Goal: Transaction & Acquisition: Register for event/course

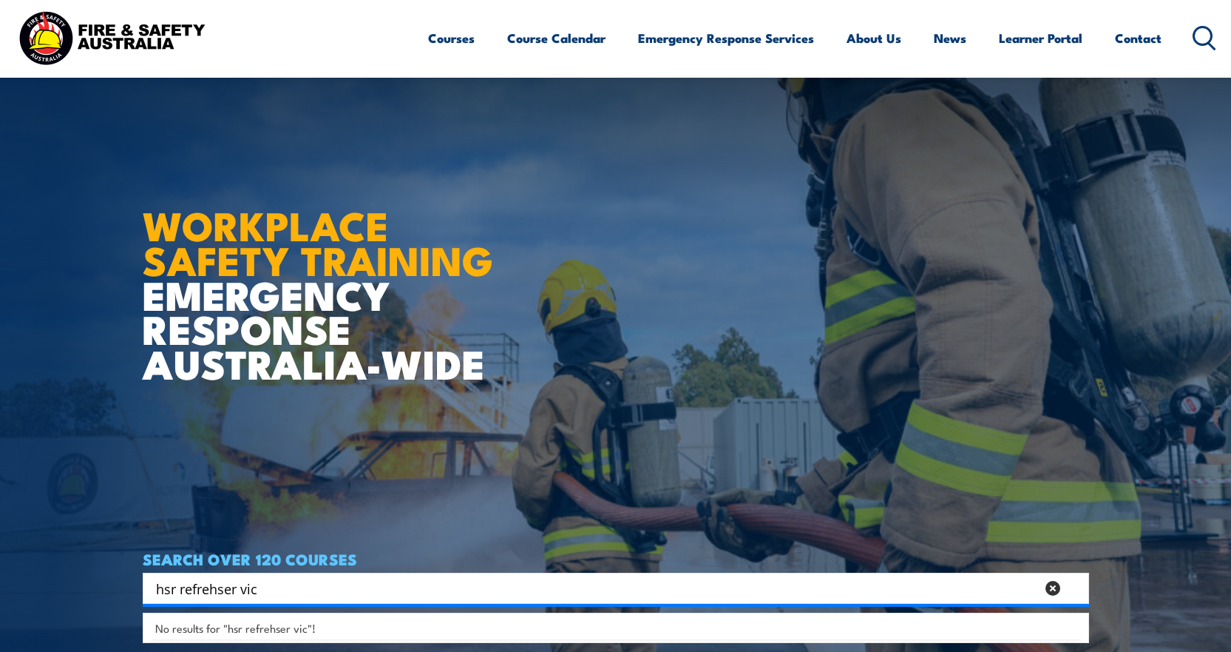
scroll to position [148, 0]
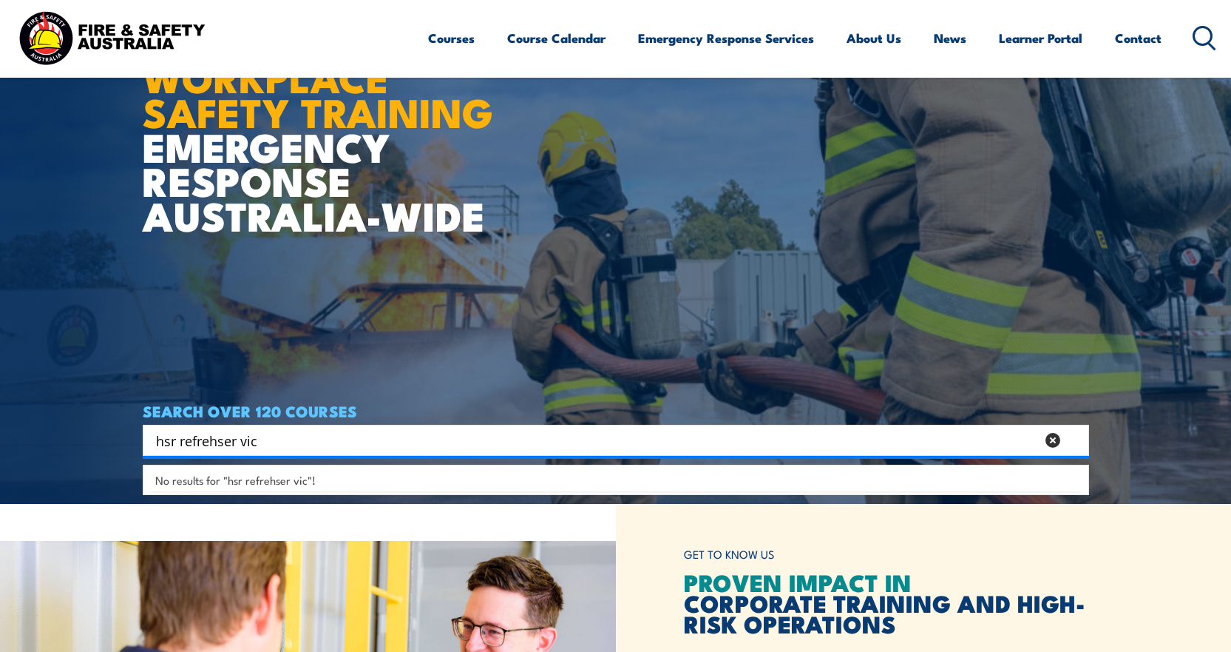
click at [229, 439] on input "hsr refrehser vic" at bounding box center [596, 440] width 880 height 22
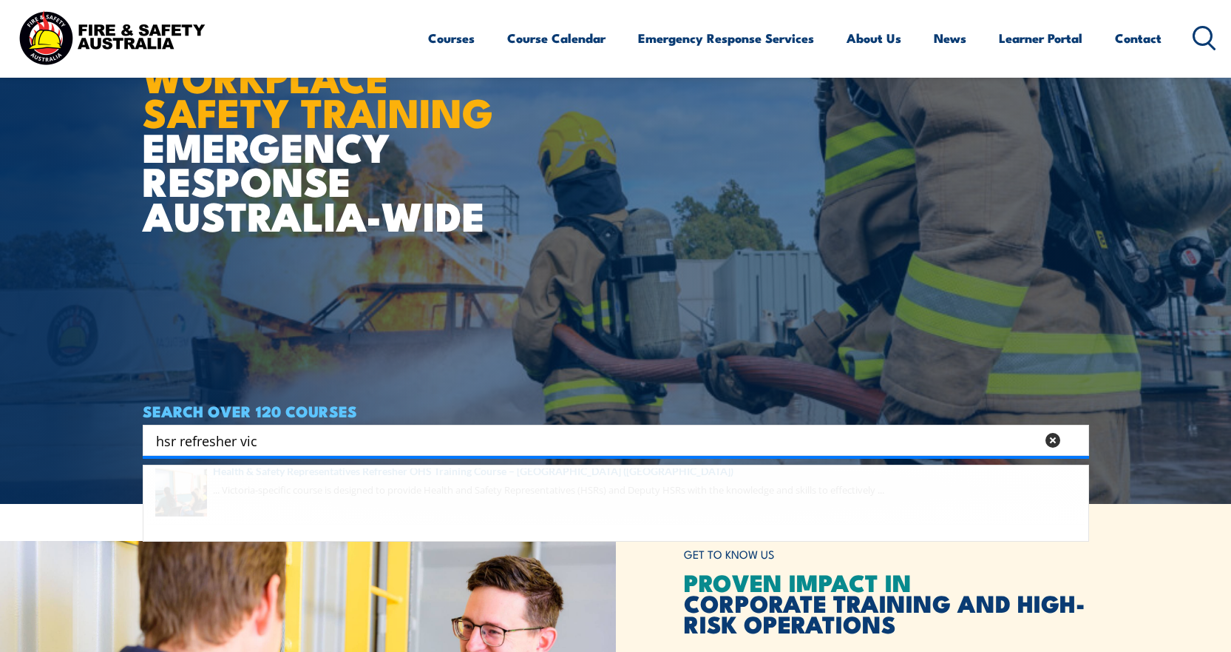
type input "hsr refresher vic"
click at [357, 493] on span at bounding box center [616, 503] width 938 height 70
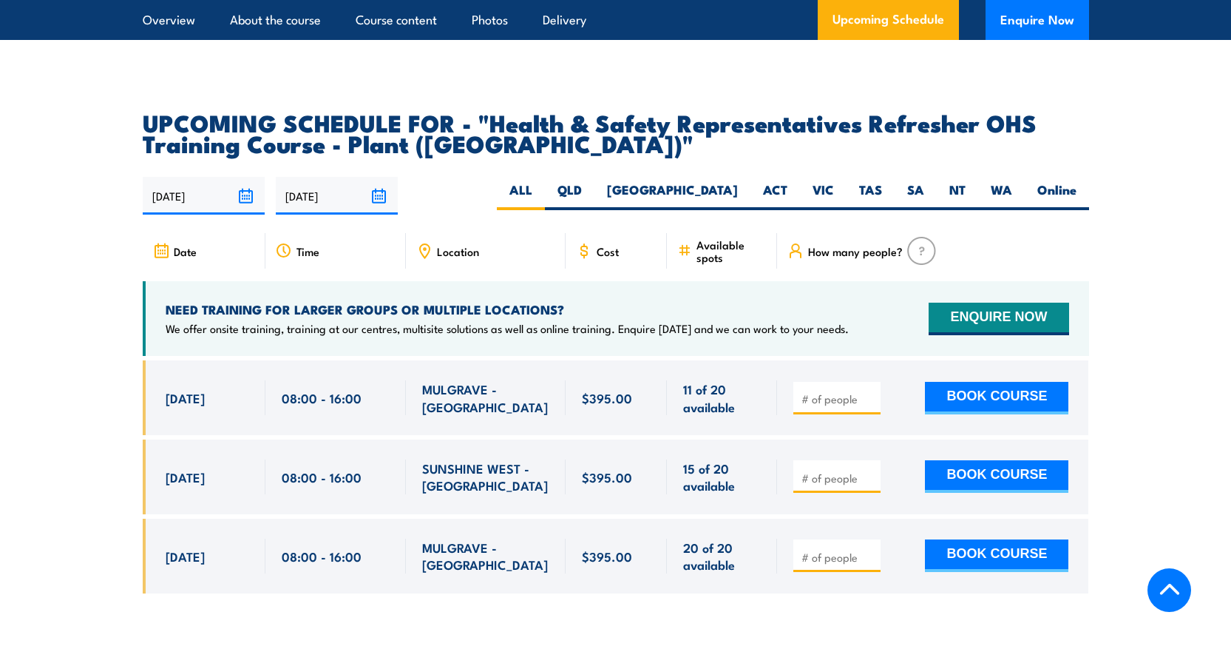
scroll to position [2589, 0]
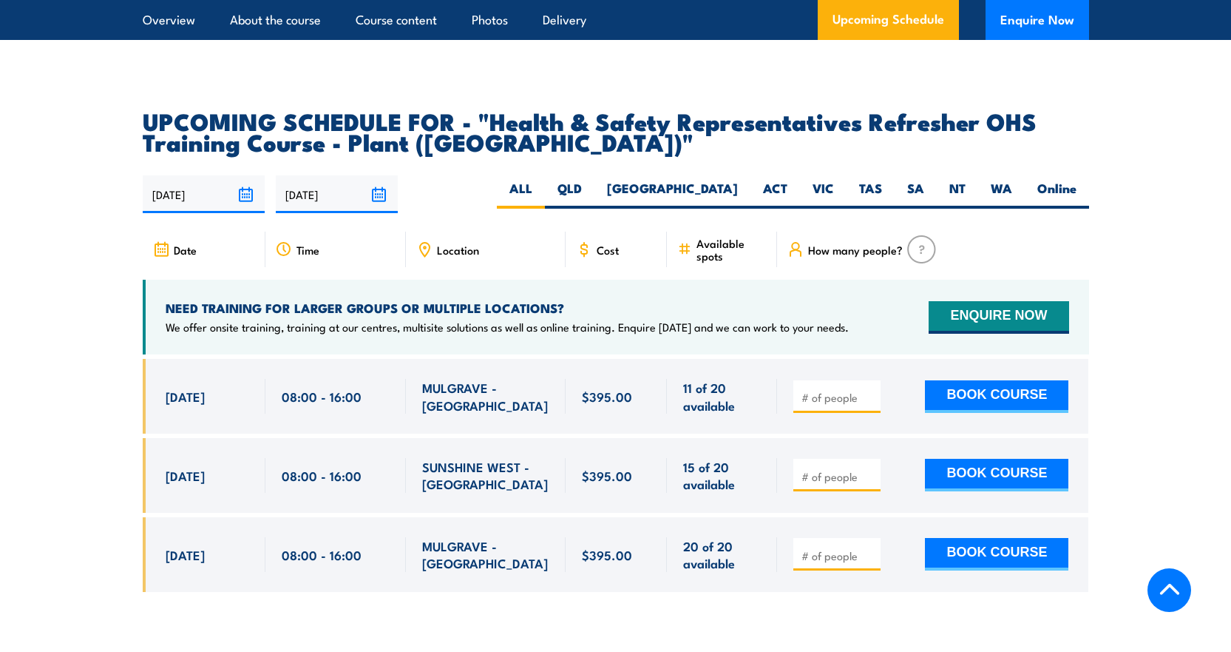
click at [834, 390] on input "number" at bounding box center [839, 397] width 74 height 15
type input "1"
click at [873, 390] on input "1" at bounding box center [839, 397] width 74 height 15
click at [981, 380] on button "BOOK COURSE" at bounding box center [996, 396] width 143 height 33
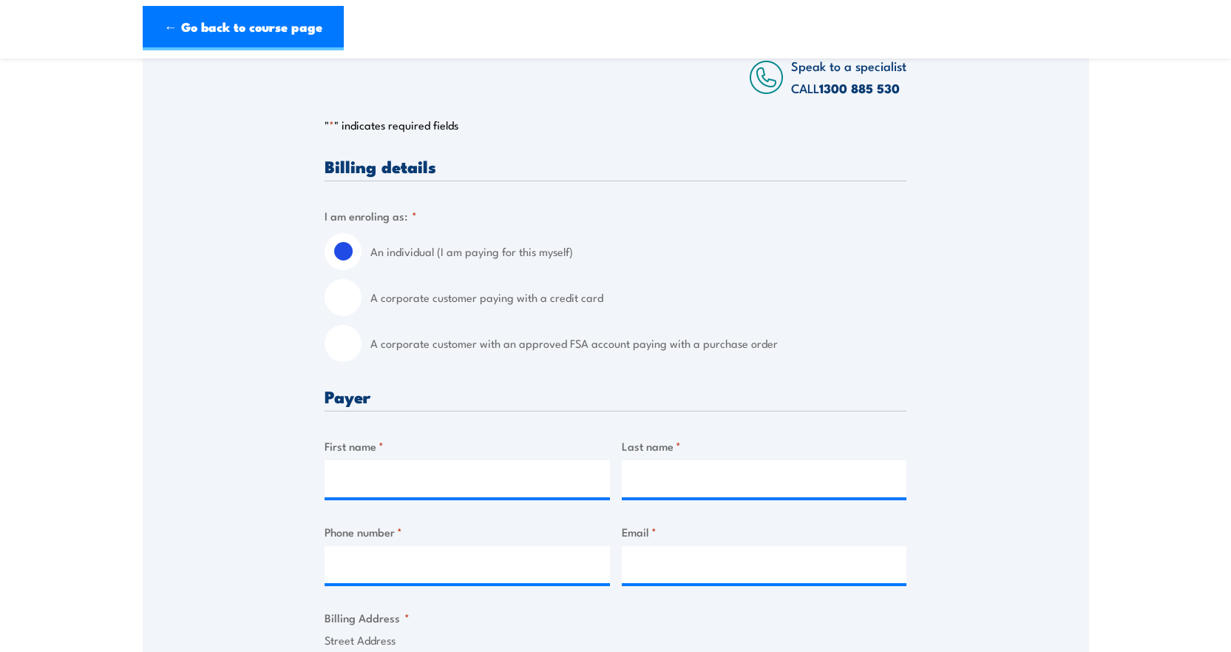
scroll to position [370, 0]
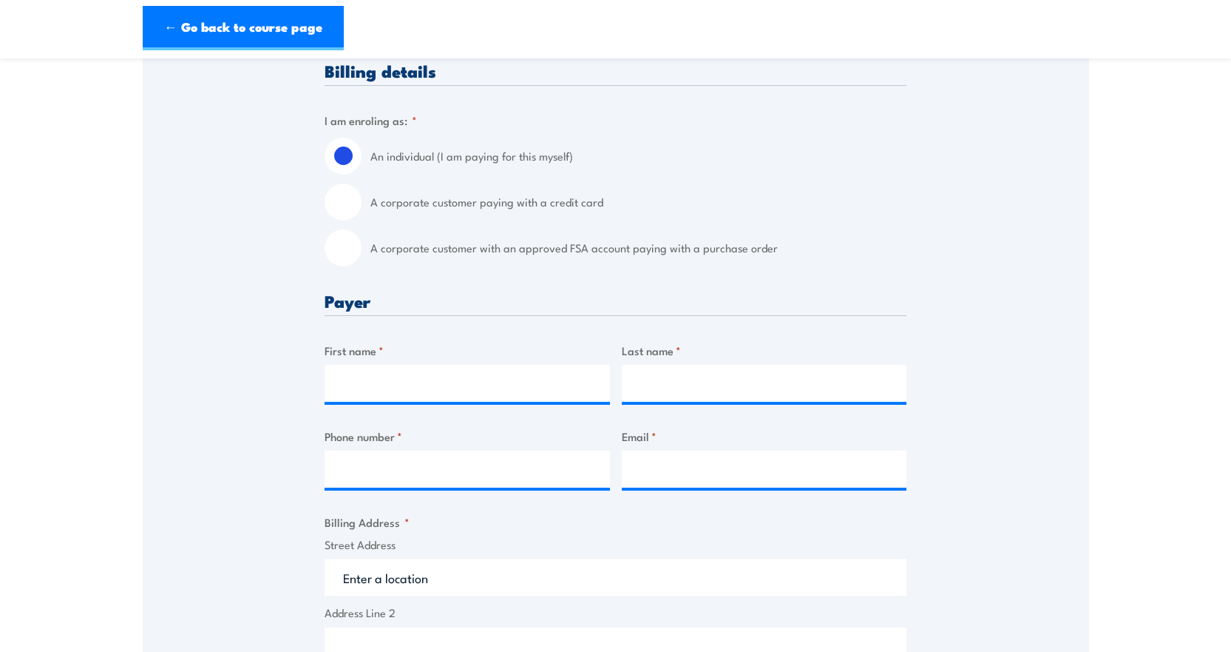
click at [357, 246] on input "A corporate customer with an approved FSA account paying with a purchase order" at bounding box center [343, 247] width 37 height 37
radio input "true"
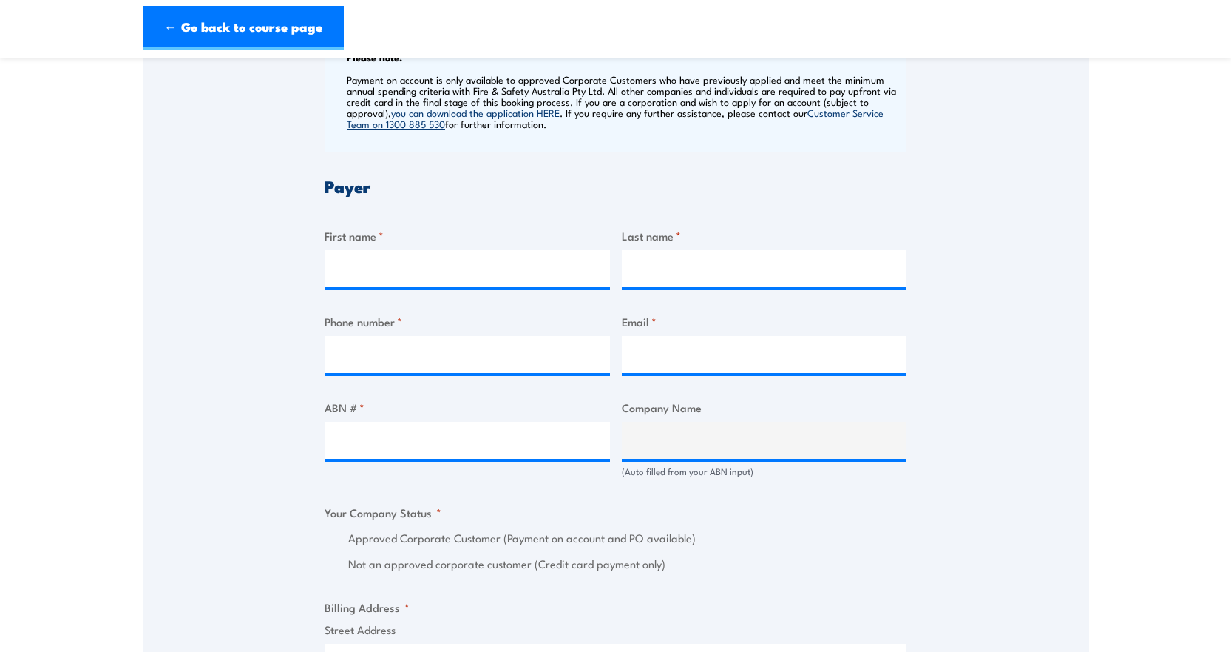
scroll to position [666, 0]
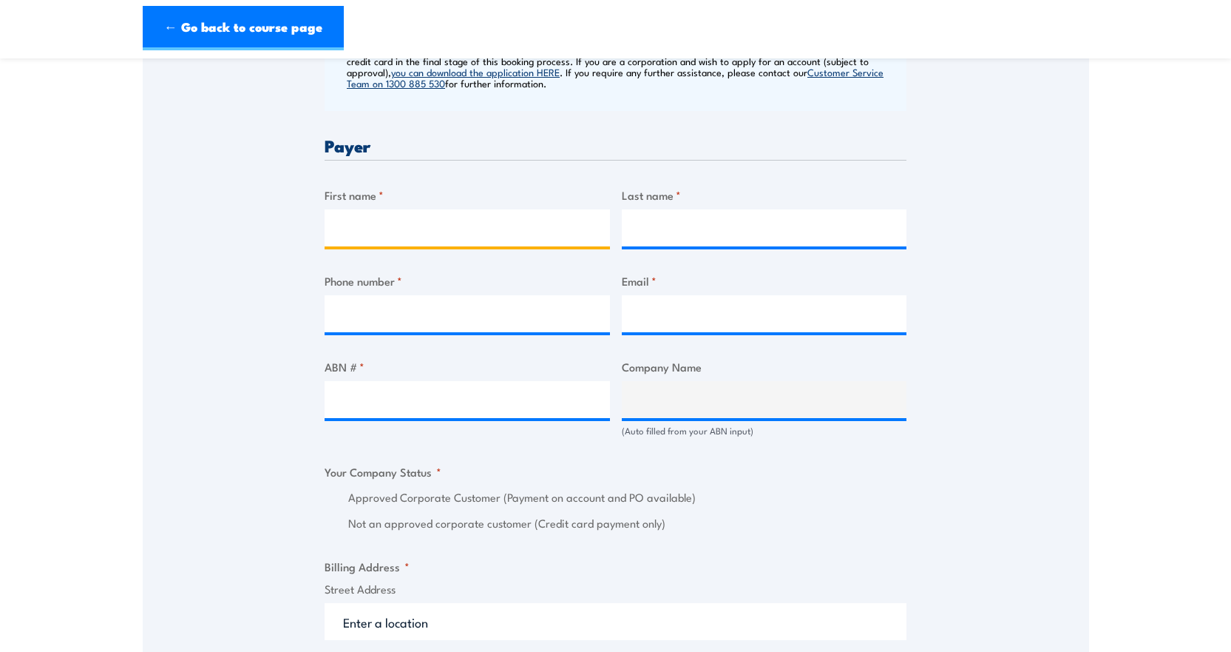
click at [363, 230] on input "First name *" at bounding box center [467, 227] width 285 height 37
type input "[PERSON_NAME]"
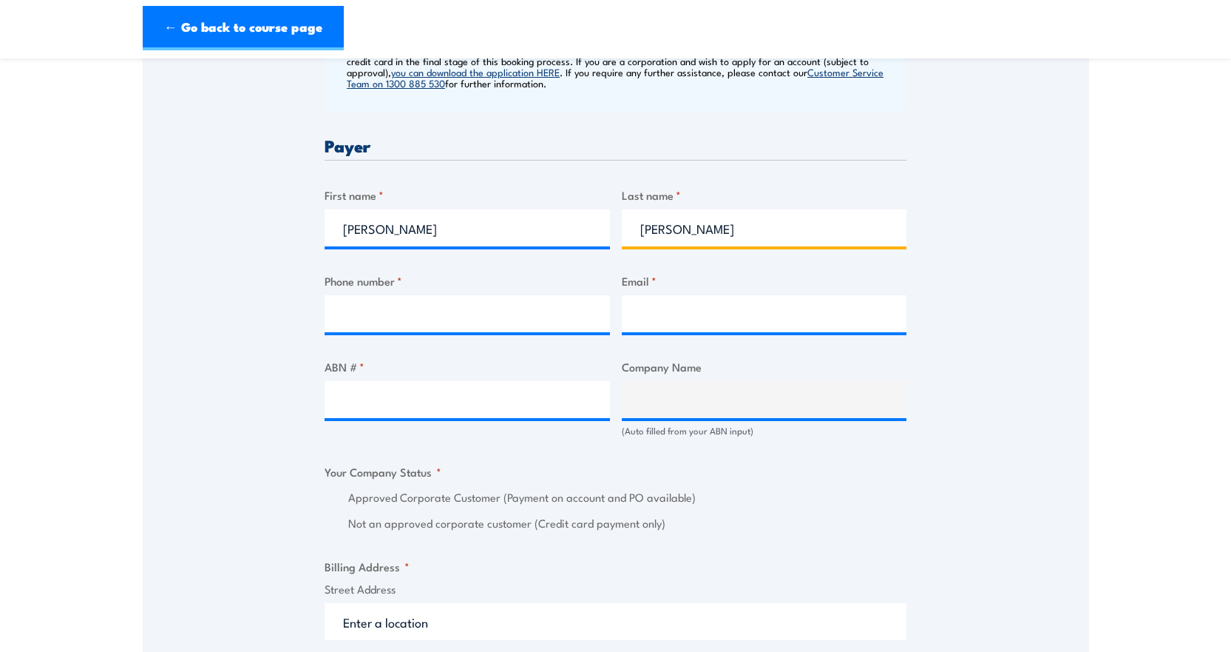
type input "[PERSON_NAME]"
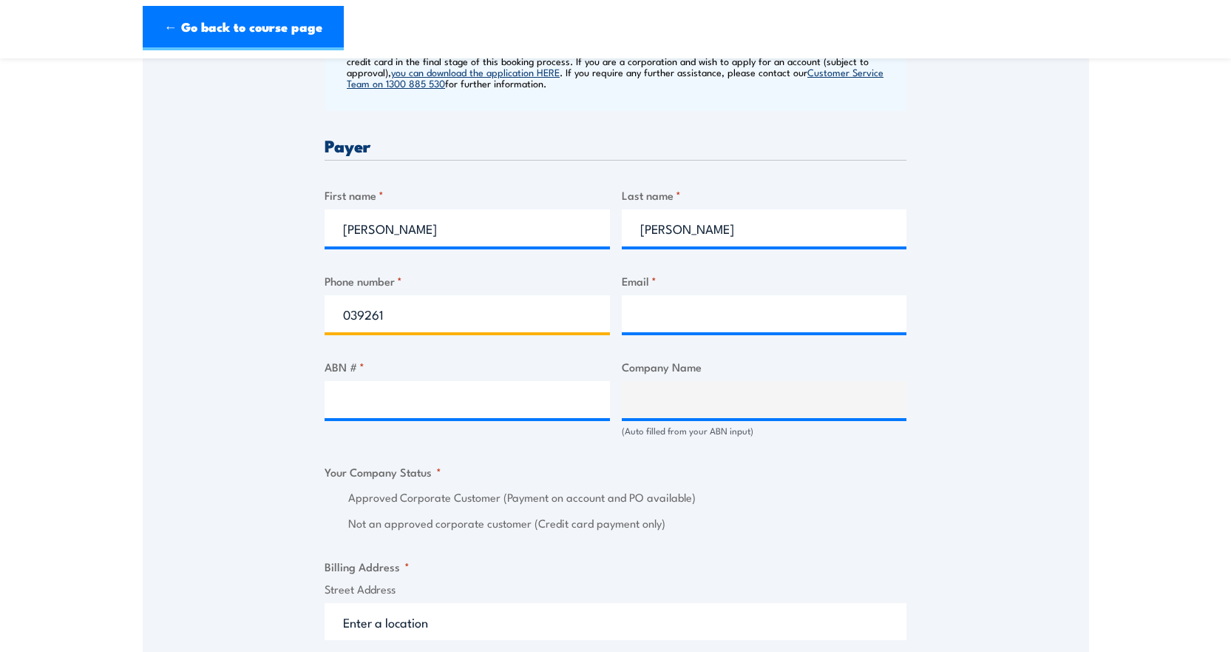
type input "039261"
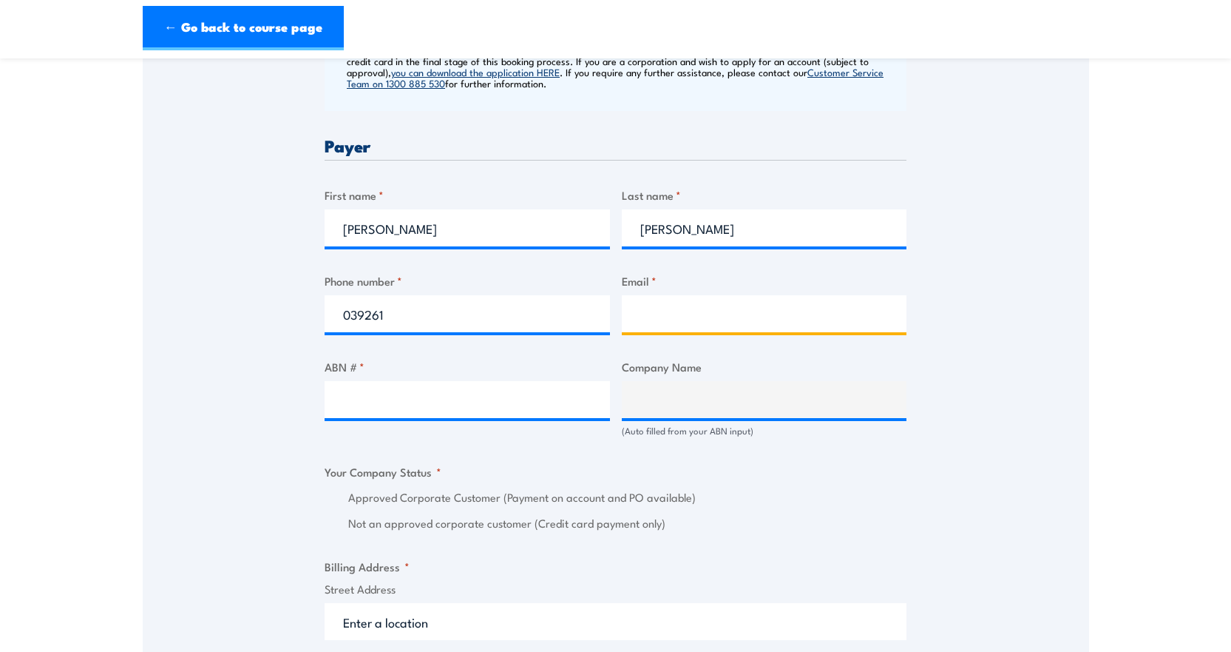
click at [691, 310] on input "Email *" at bounding box center [764, 313] width 285 height 37
type input "[EMAIL_ADDRESS][DOMAIN_NAME]"
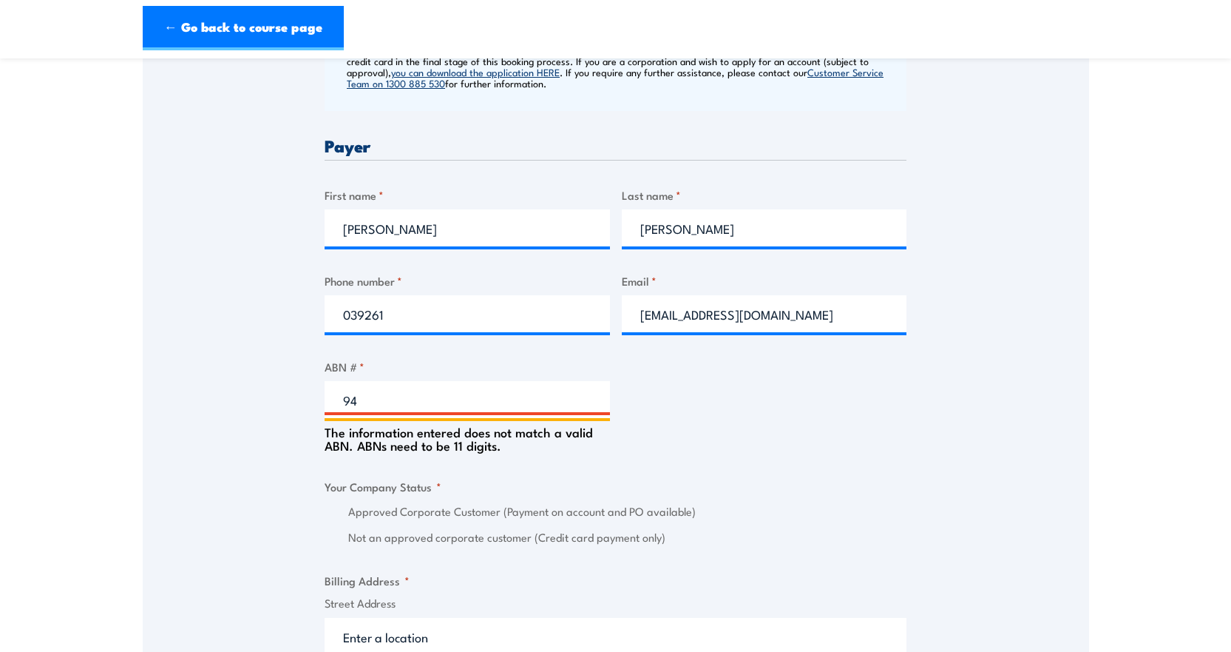
click at [368, 399] on input "94" at bounding box center [467, 399] width 285 height 37
click at [375, 404] on input "94" at bounding box center [467, 399] width 285 height 37
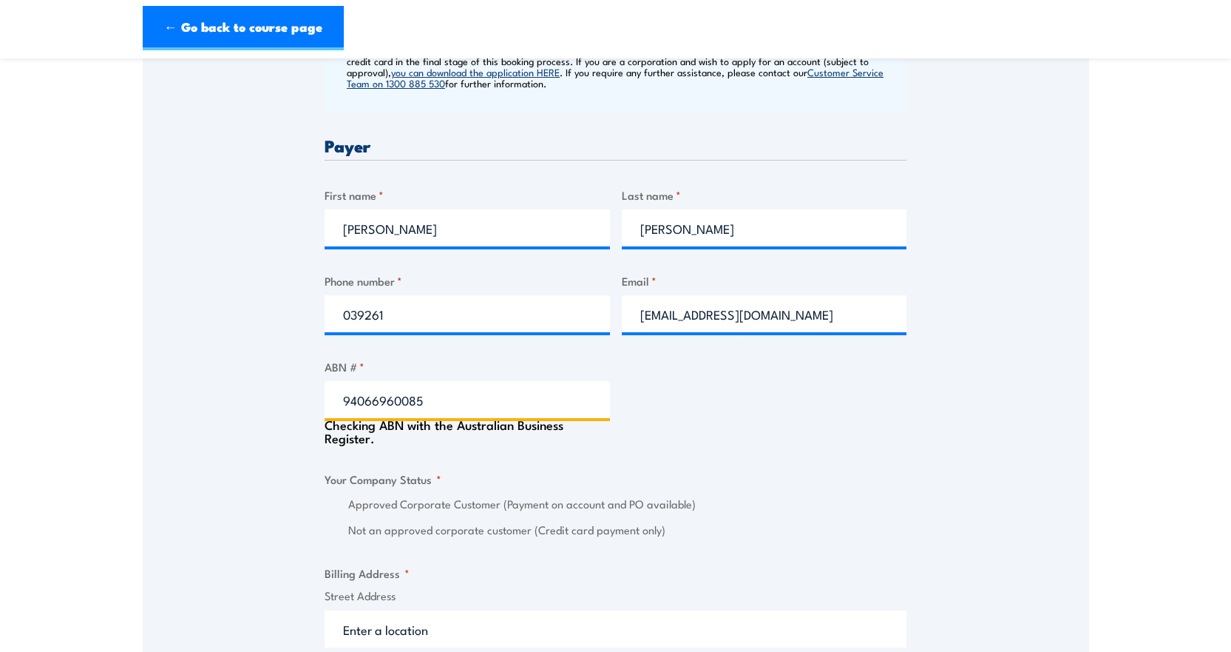
type input "94066960085"
type input "CITYWIDE SERVICE SOLUTIONS PTY LTD"
radio input "true"
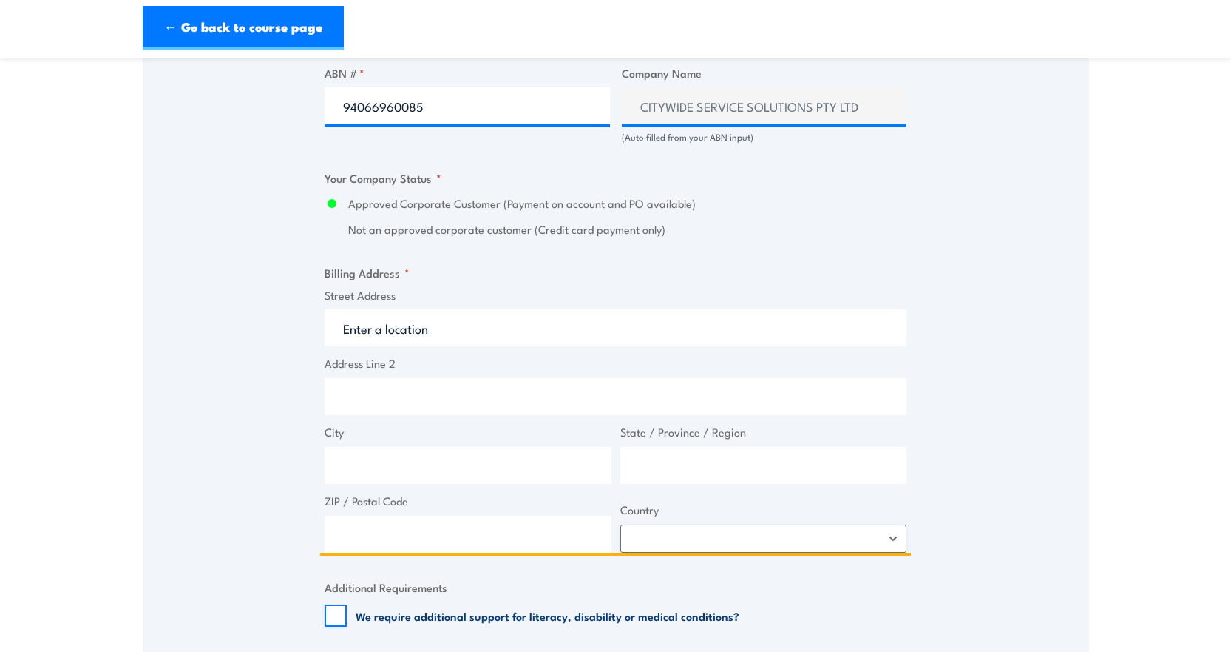
scroll to position [962, 0]
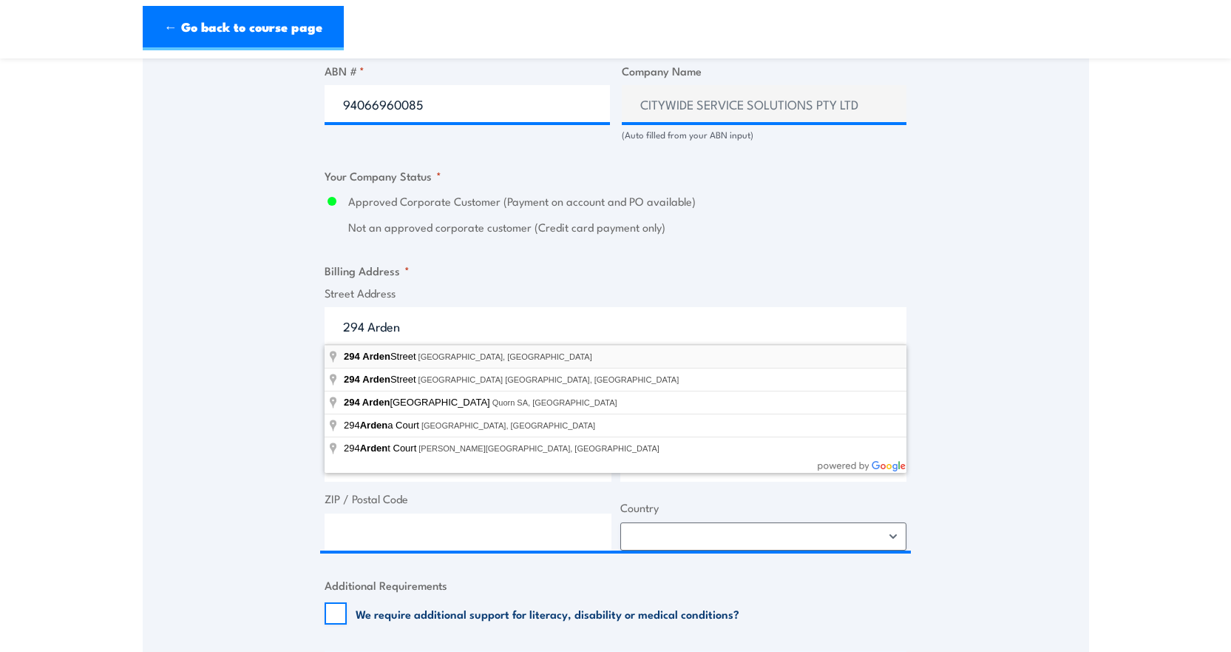
type input "[STREET_ADDRESS]"
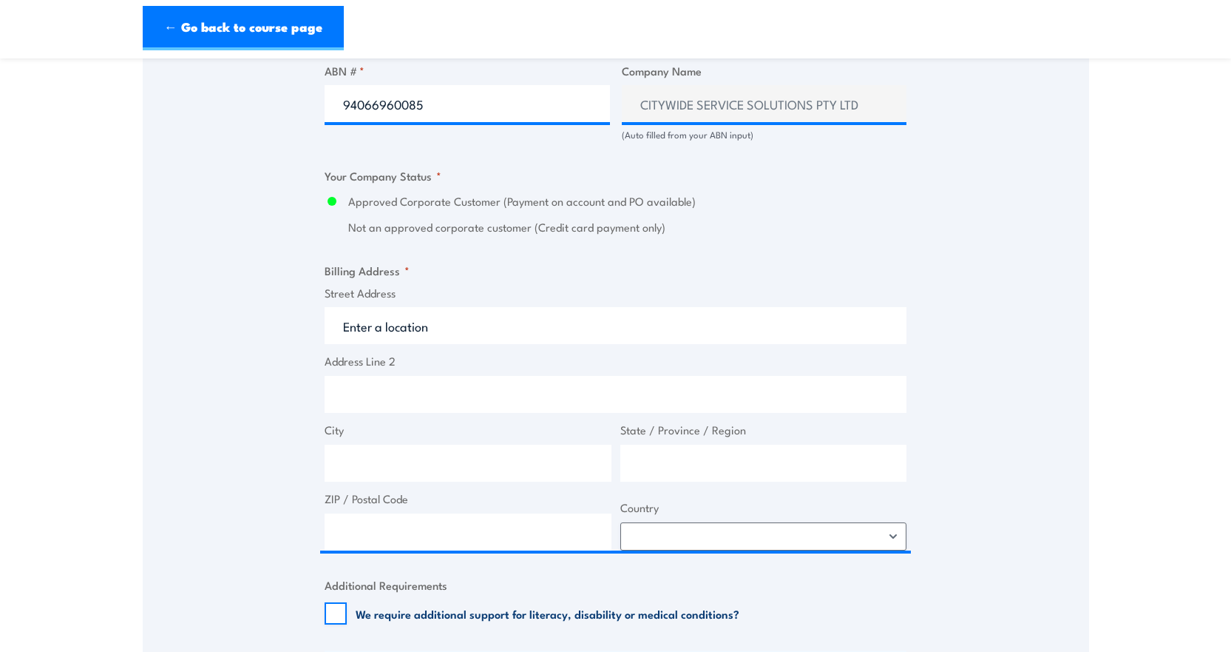
type input "[STREET_ADDRESS]"
type input "[GEOGRAPHIC_DATA]"
type input "Victoria"
type input "3001"
select select "[GEOGRAPHIC_DATA]"
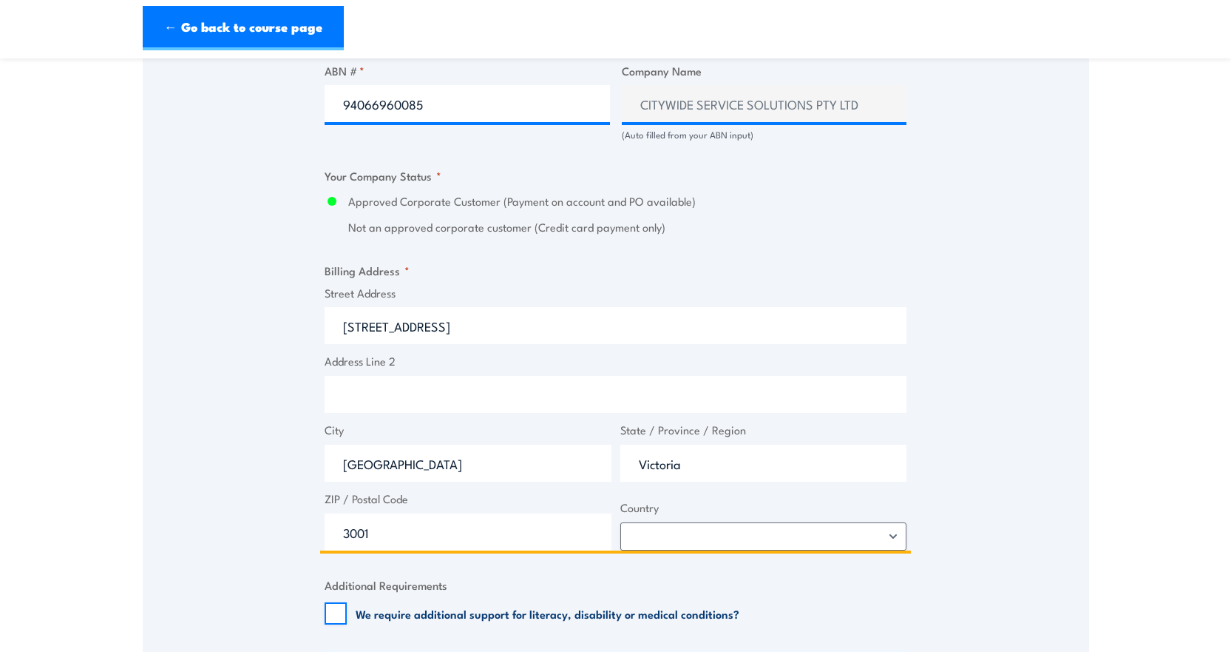
click at [393, 547] on input "3001" at bounding box center [468, 531] width 287 height 37
type input "3051"
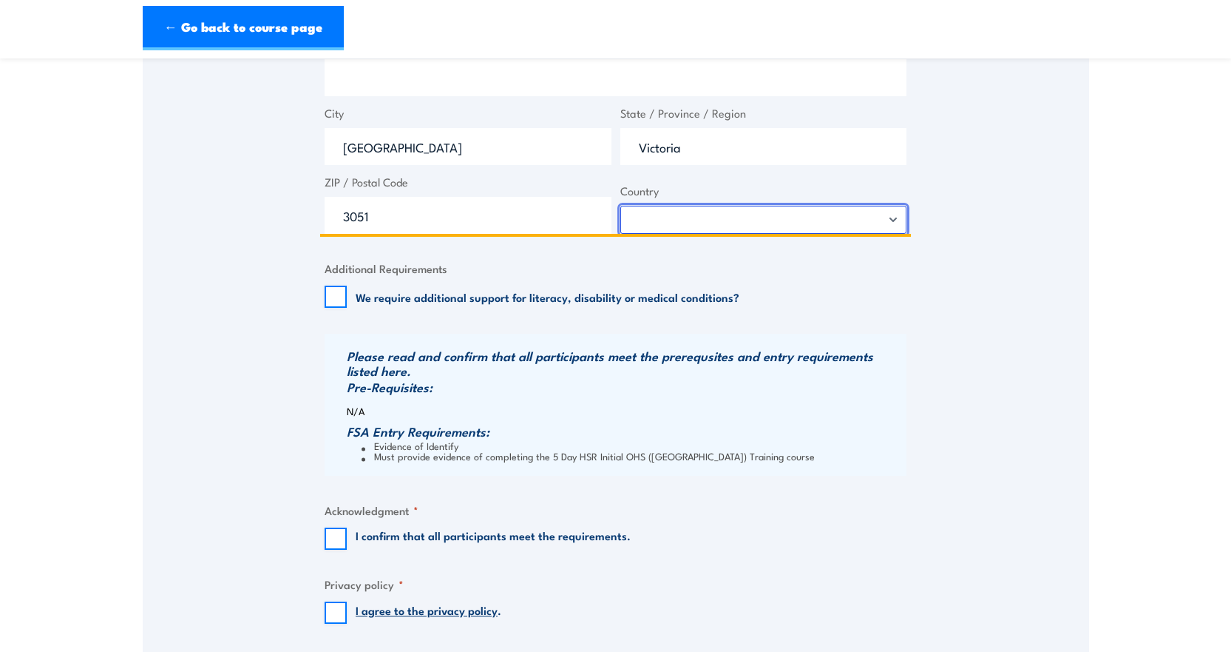
scroll to position [1479, 0]
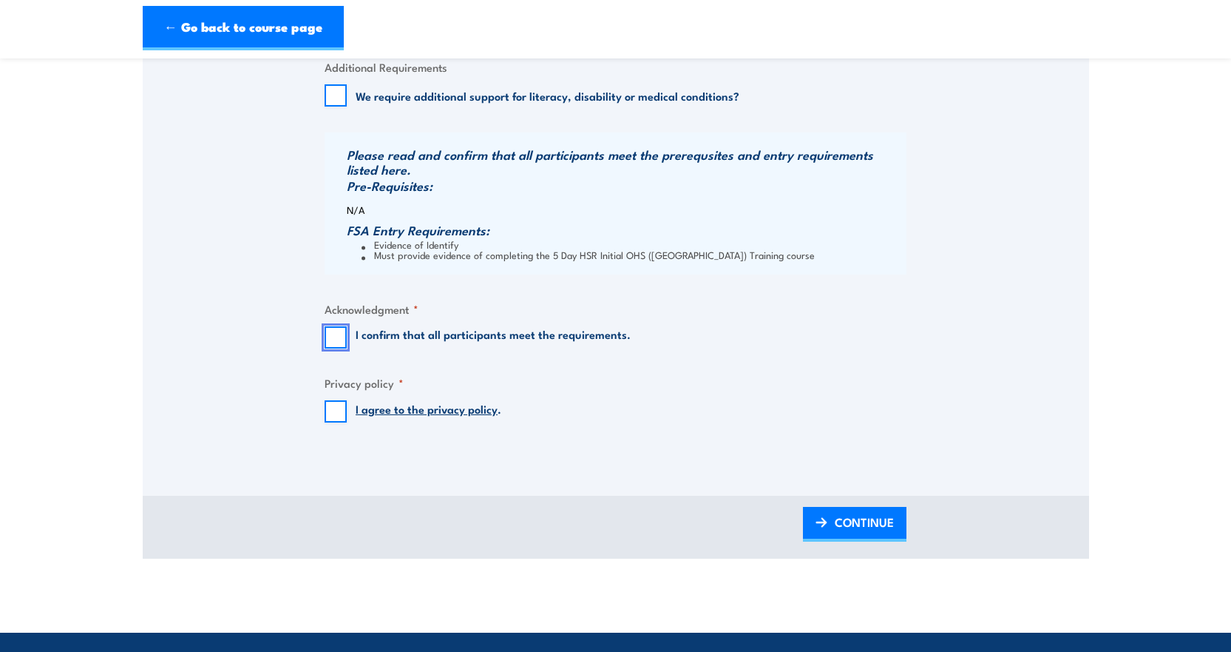
click at [337, 333] on input "I confirm that all participants meet the requirements." at bounding box center [336, 337] width 22 height 22
checkbox input "true"
click at [333, 415] on input "I agree to the privacy policy ." at bounding box center [336, 411] width 22 height 22
checkbox input "true"
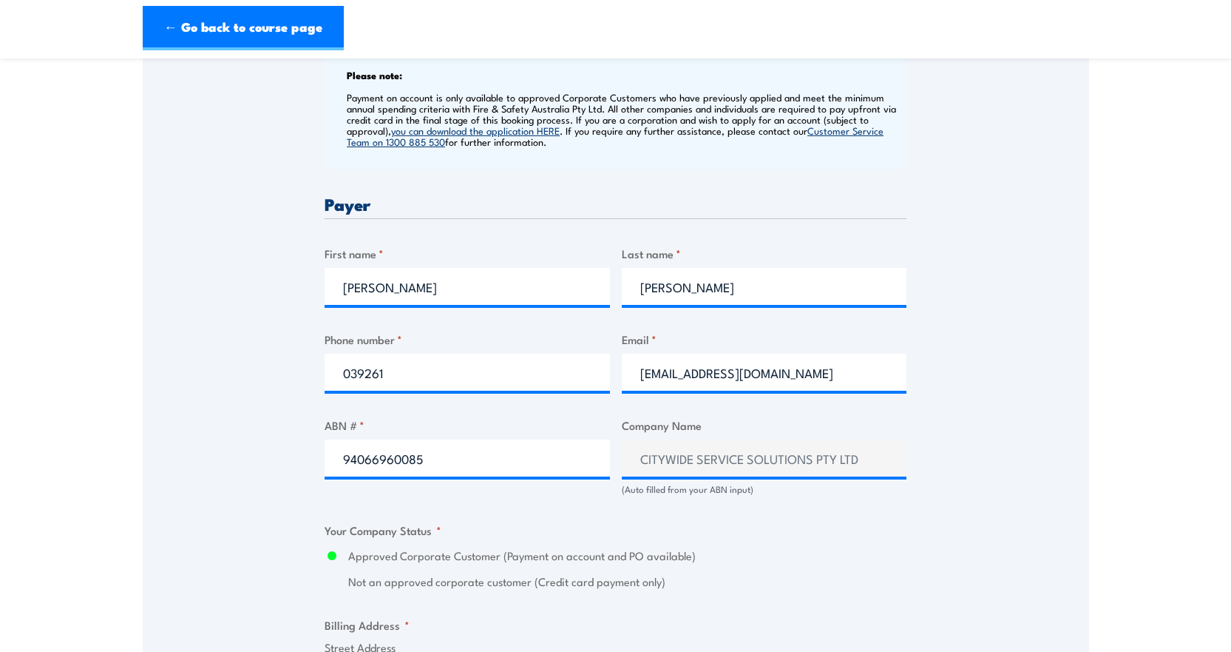
scroll to position [592, 0]
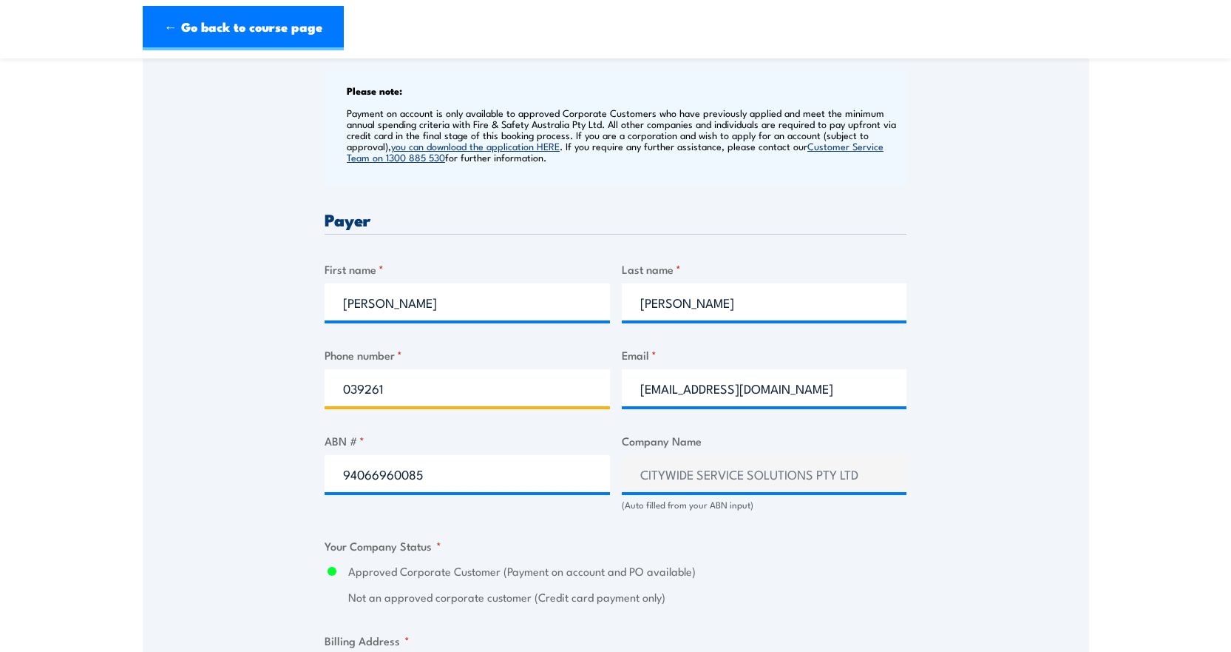
click at [411, 382] on input "039261" at bounding box center [467, 387] width 285 height 37
click at [460, 393] on input "039261" at bounding box center [467, 387] width 285 height 37
type input "0392615041"
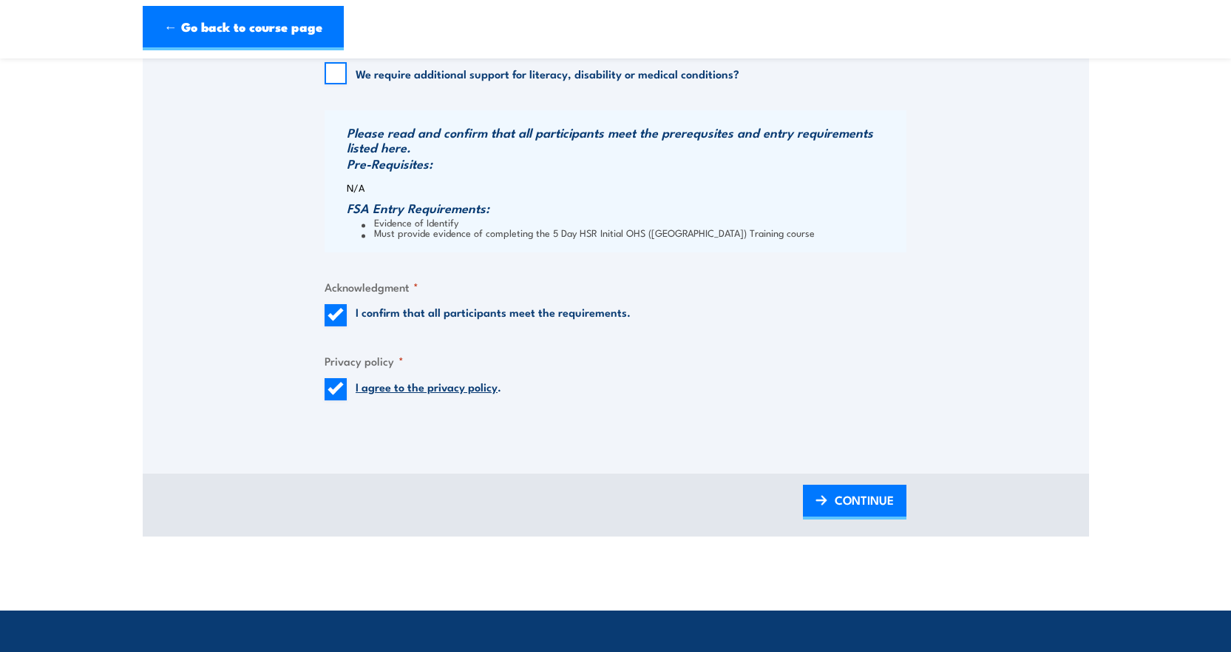
scroll to position [1553, 0]
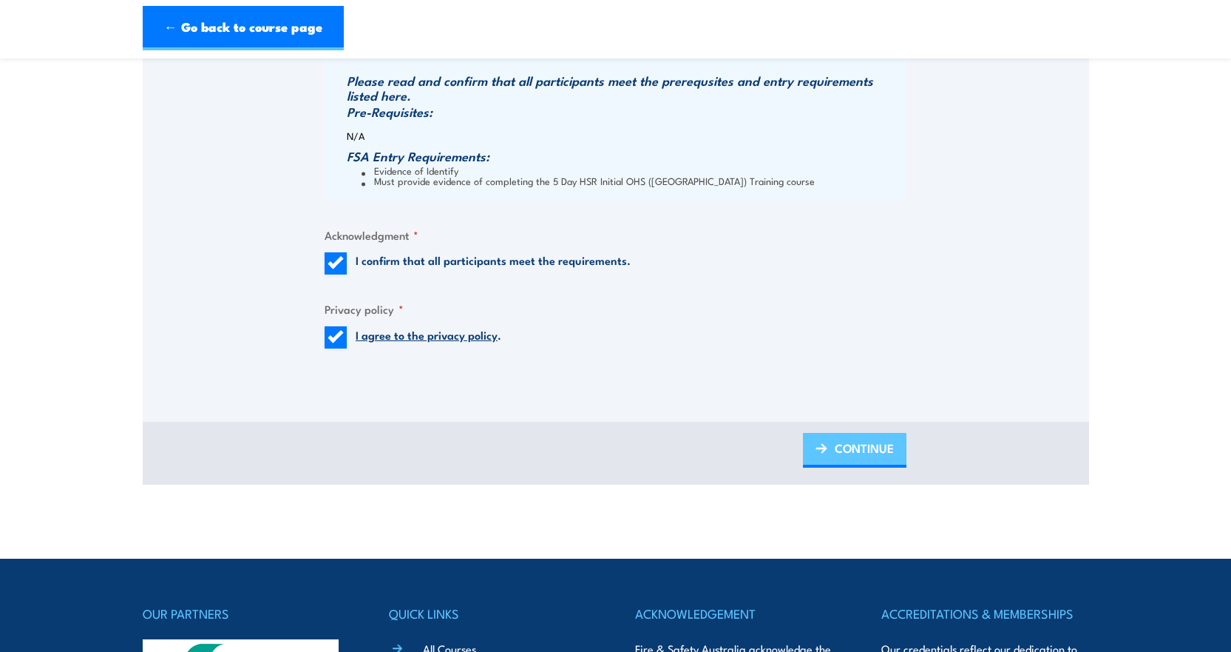
click at [845, 451] on span "CONTINUE" at bounding box center [864, 447] width 59 height 39
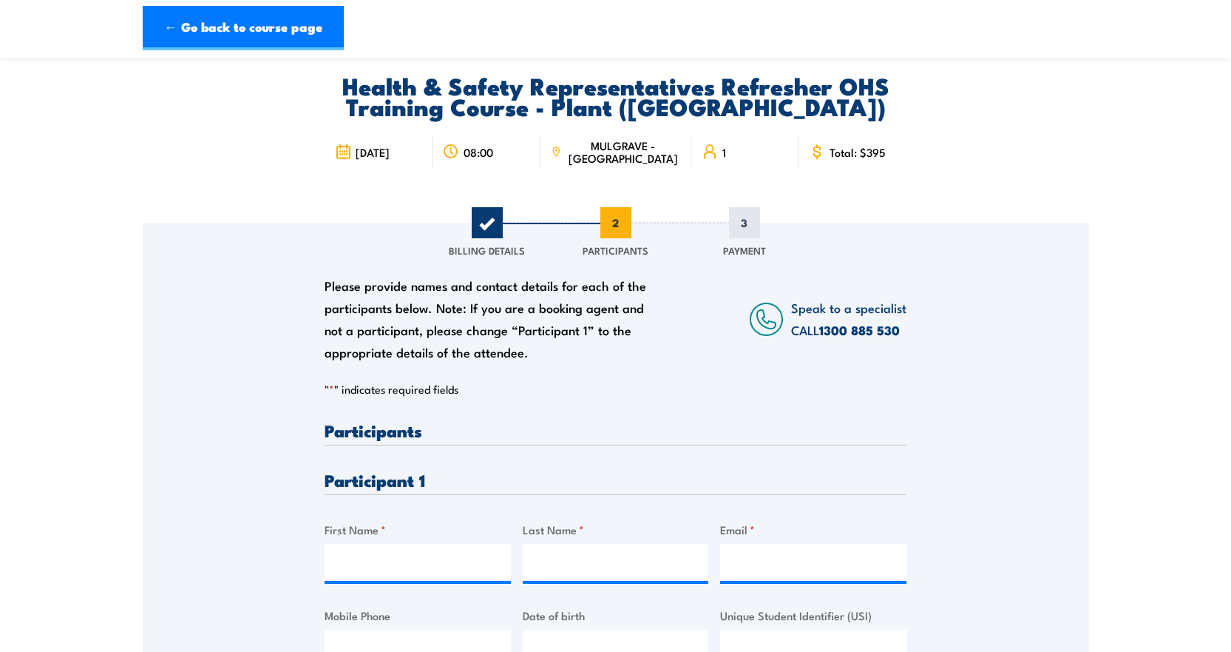
scroll to position [296, 0]
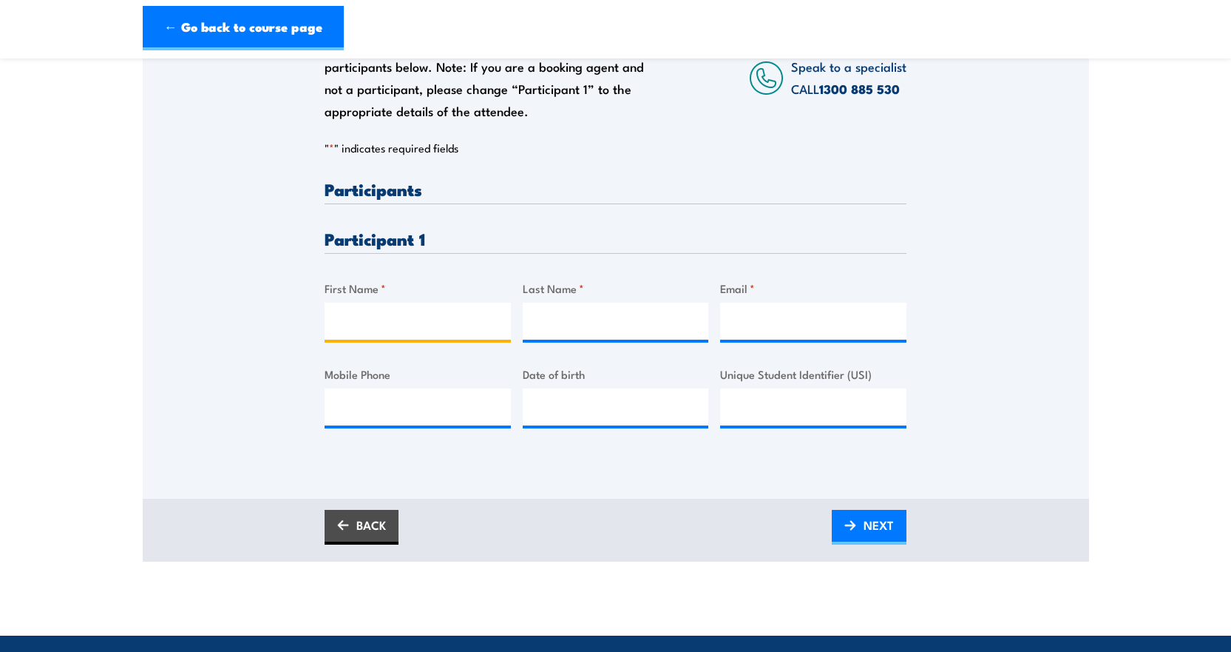
click at [368, 319] on input "First Name *" at bounding box center [418, 321] width 186 height 37
click at [382, 309] on input "Ste" at bounding box center [418, 321] width 186 height 37
type input "[PERSON_NAME]"
click at [774, 317] on input "Email *" at bounding box center [813, 321] width 186 height 37
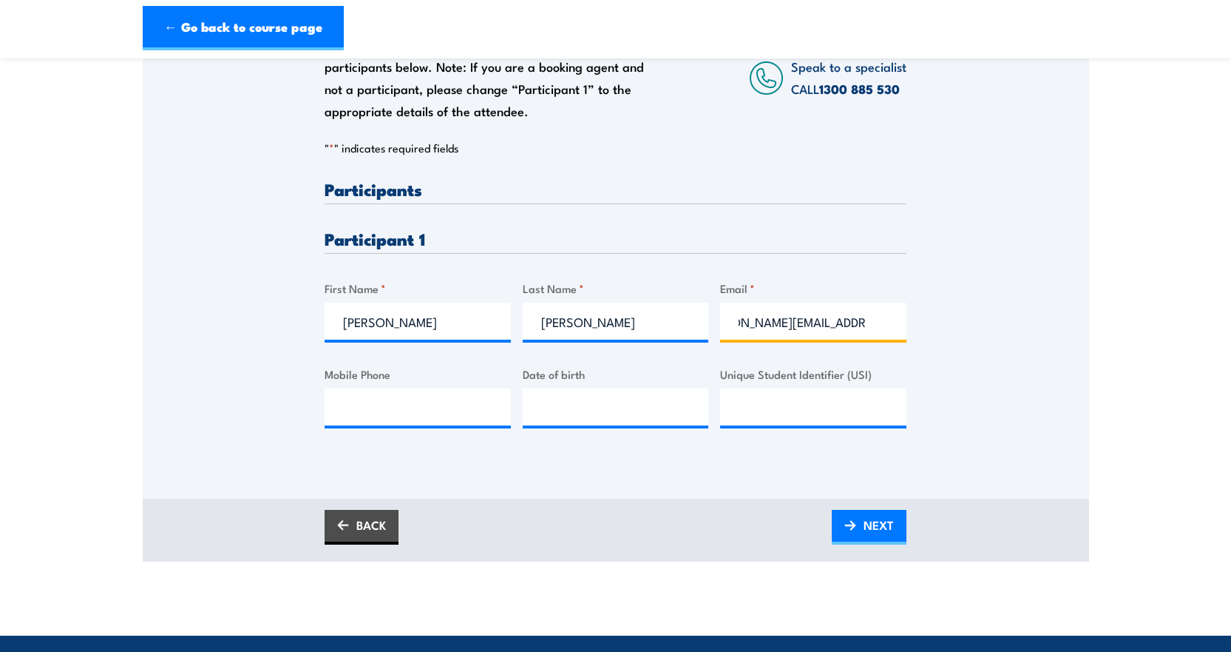
scroll to position [0, 47]
type input "[PERSON_NAME][EMAIL_ADDRESS][PERSON_NAME][DOMAIN_NAME]"
click at [338, 400] on input "Mobile Phone" at bounding box center [418, 406] width 186 height 37
type input "0468640595"
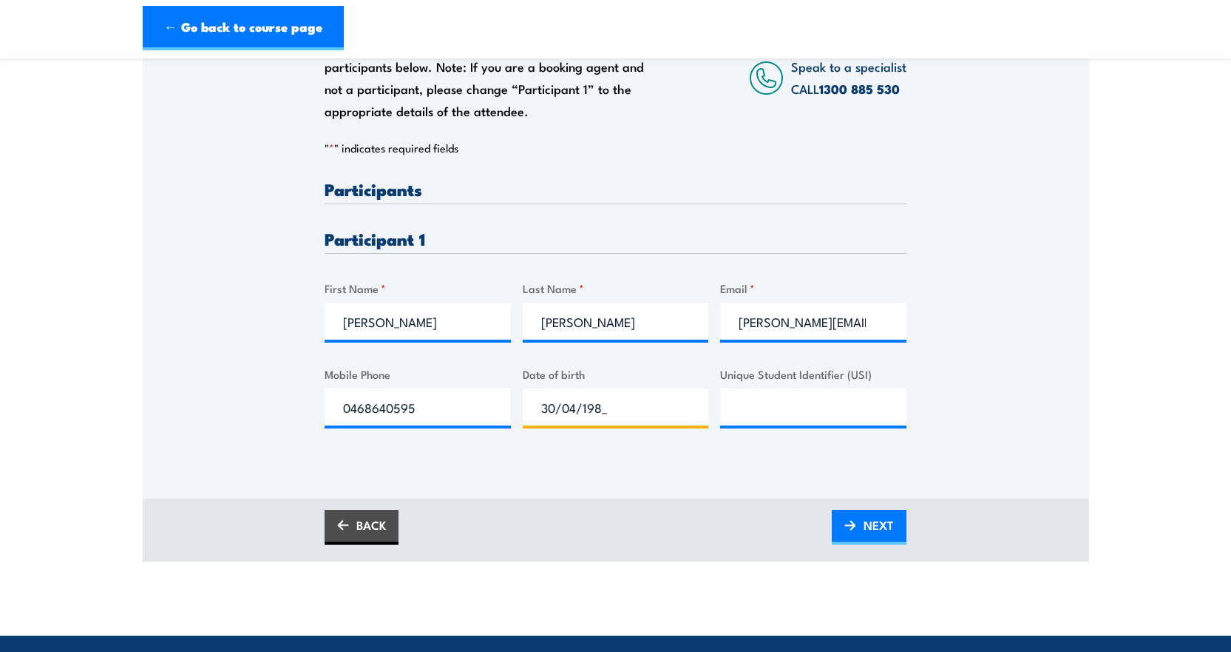
type input "[DATE]"
click at [873, 521] on span "NEXT" at bounding box center [879, 524] width 30 height 39
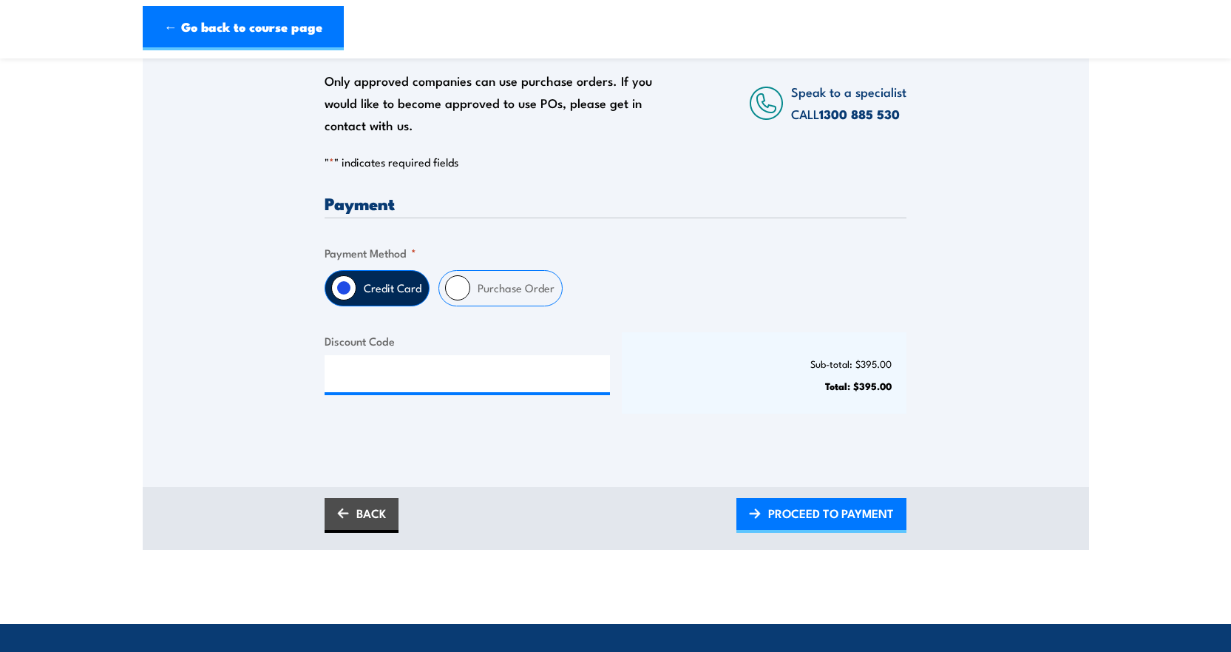
scroll to position [296, 0]
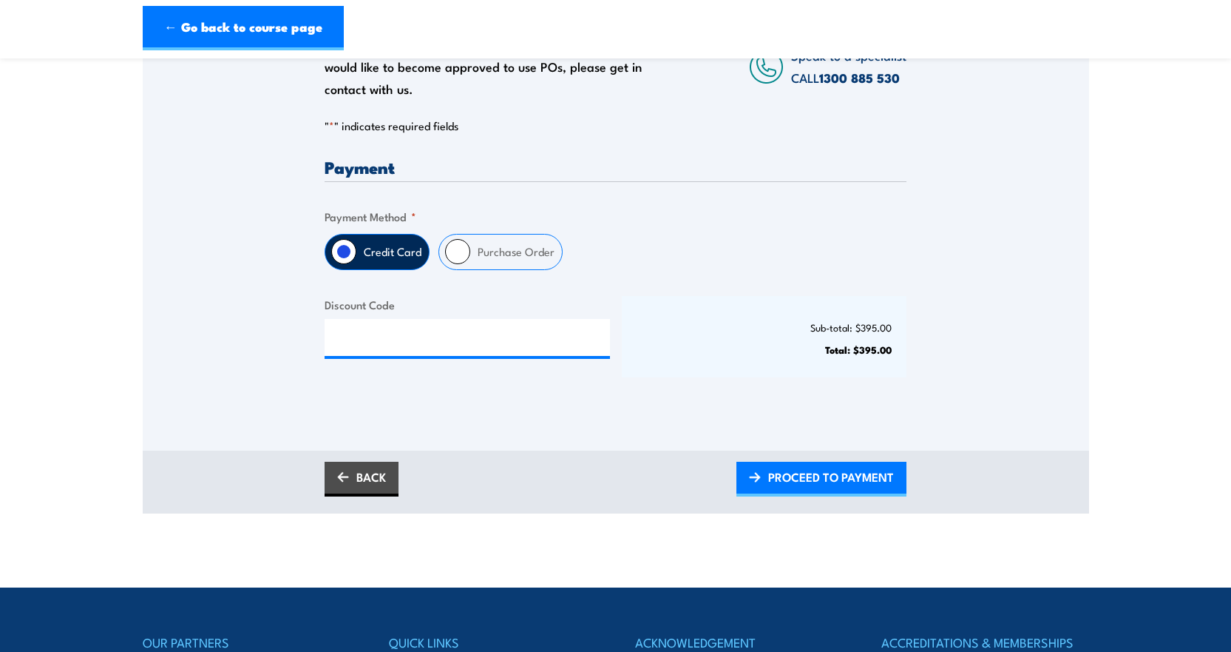
click at [476, 251] on label "Purchase Order" at bounding box center [516, 251] width 92 height 35
click at [470, 251] on input "Purchase Order" at bounding box center [457, 251] width 25 height 25
radio input "true"
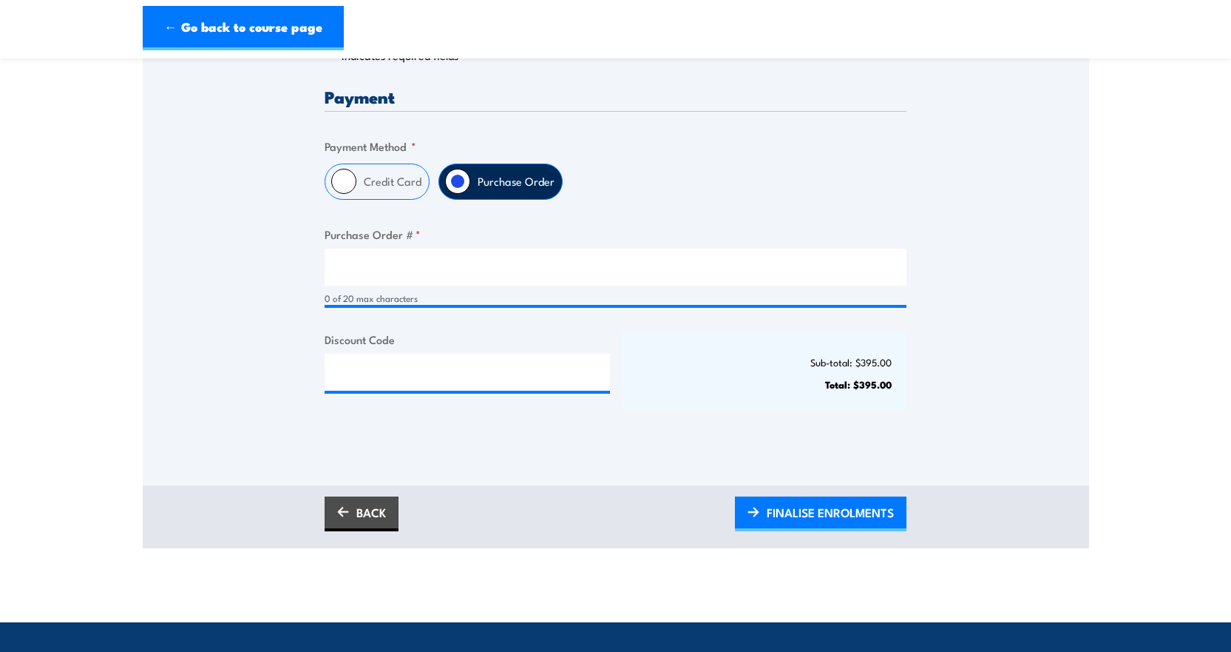
scroll to position [370, 0]
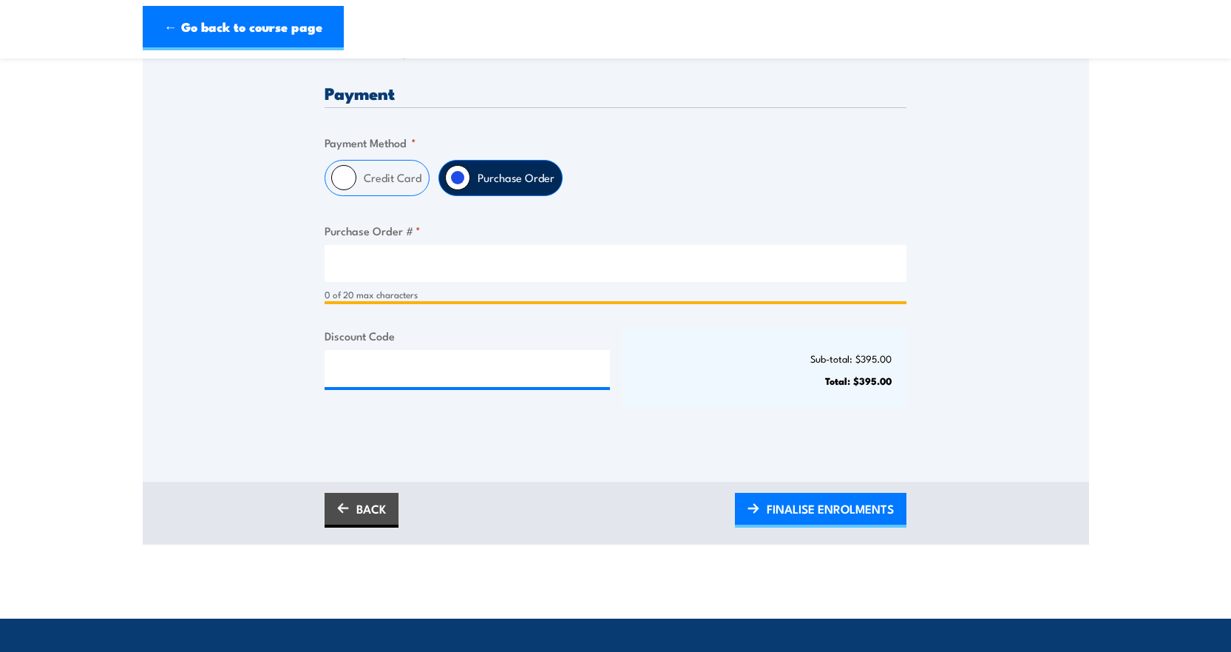
click at [372, 260] on input "Purchase Order # *" at bounding box center [616, 263] width 582 height 37
type input "tbc"
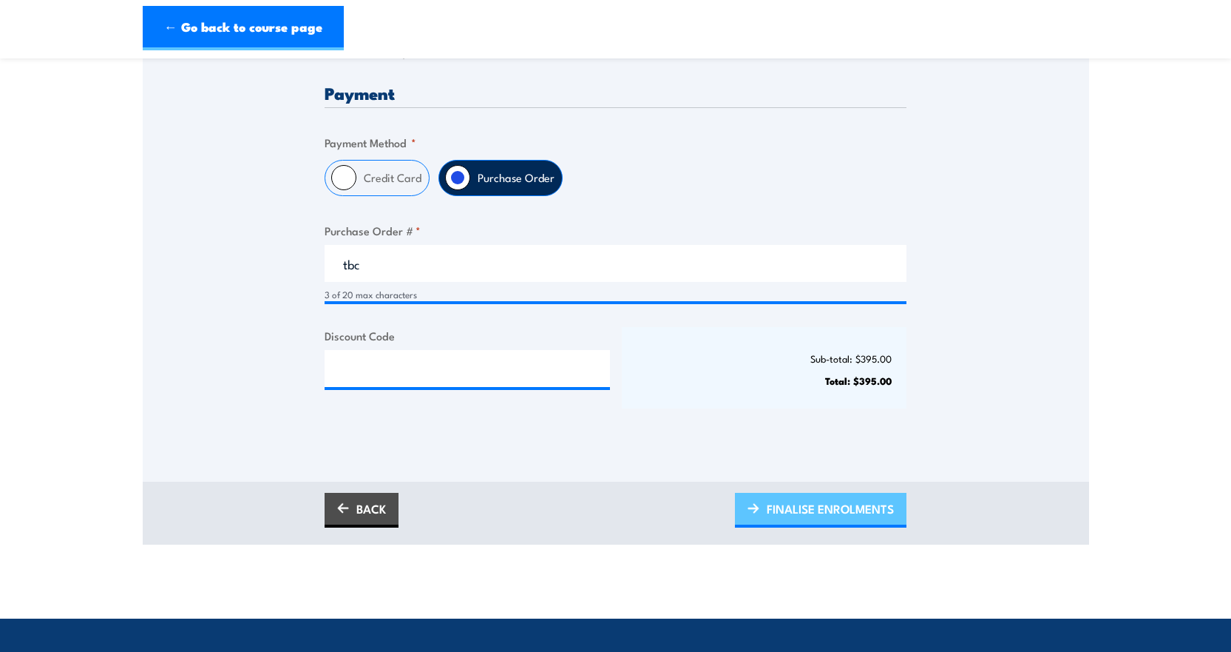
click at [828, 505] on span "FINALISE ENROLMENTS" at bounding box center [830, 508] width 127 height 39
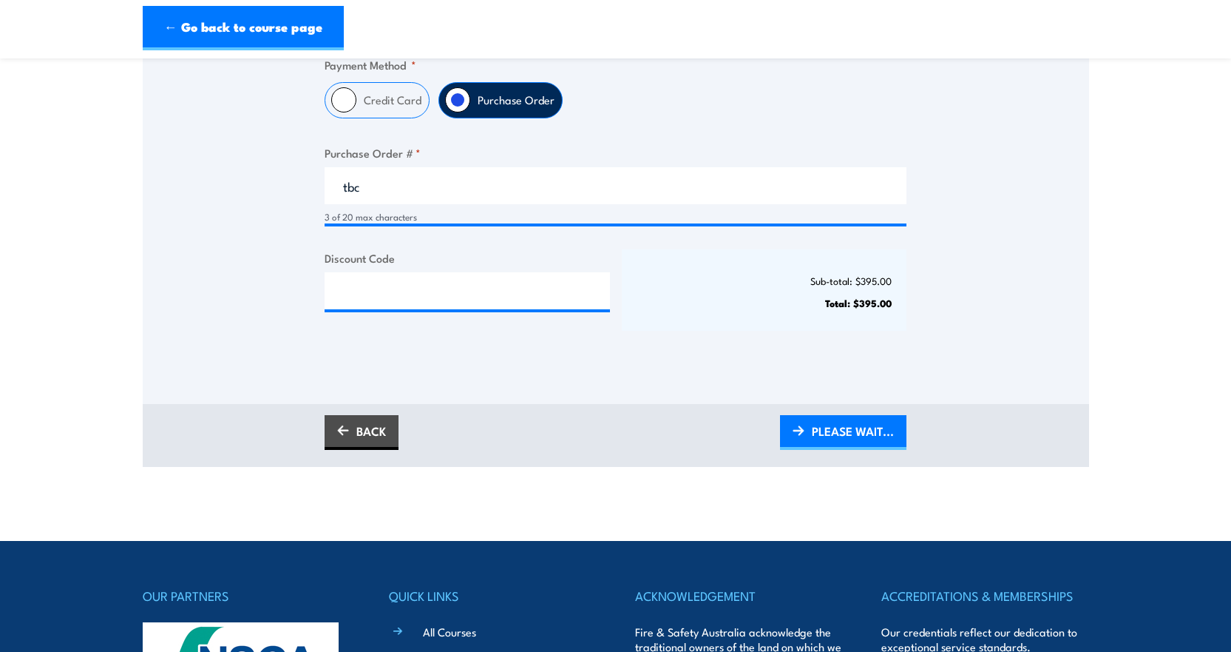
scroll to position [518, 0]
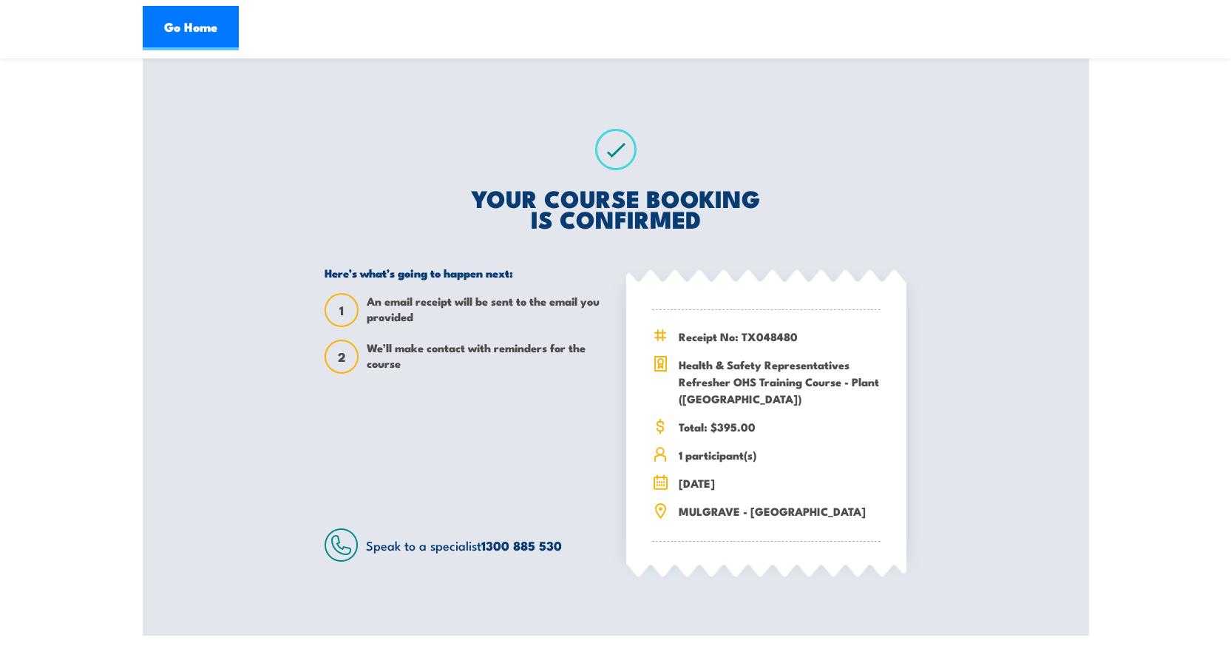
scroll to position [222, 0]
drag, startPoint x: 194, startPoint y: 28, endPoint x: 174, endPoint y: 30, distance: 20.0
click at [194, 28] on link "Go Home" at bounding box center [191, 28] width 96 height 44
